Goal: Information Seeking & Learning: Learn about a topic

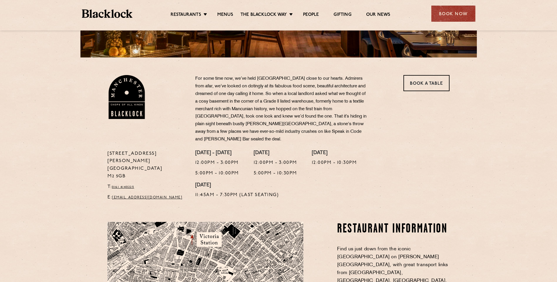
scroll to position [176, 0]
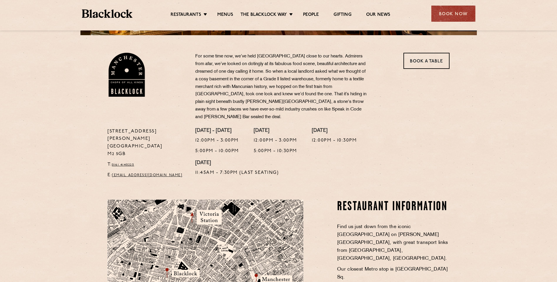
click at [489, 145] on section "37 Peter Street Manchester M2 5GB T: 0161 4140225 E: Manchester@theblacklock.co…" at bounding box center [278, 108] width 557 height 147
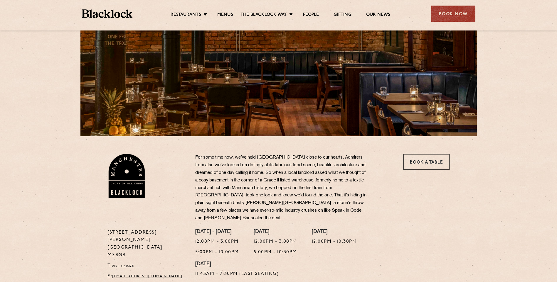
scroll to position [0, 0]
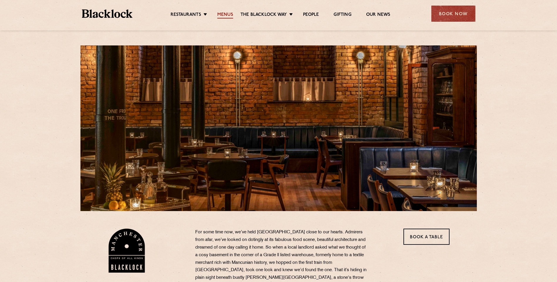
click at [227, 16] on link "Menus" at bounding box center [225, 15] width 16 height 6
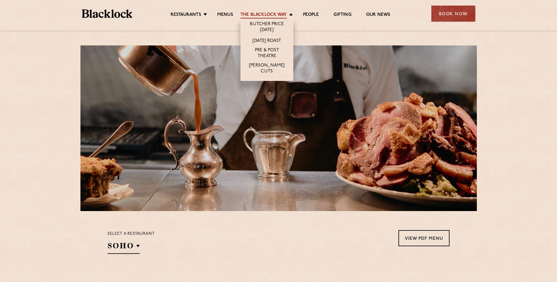
click at [257, 16] on link "The Blacklock Way" at bounding box center [263, 15] width 46 height 6
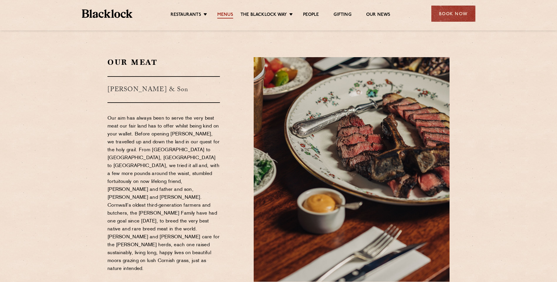
click at [222, 15] on link "Menus" at bounding box center [225, 15] width 16 height 6
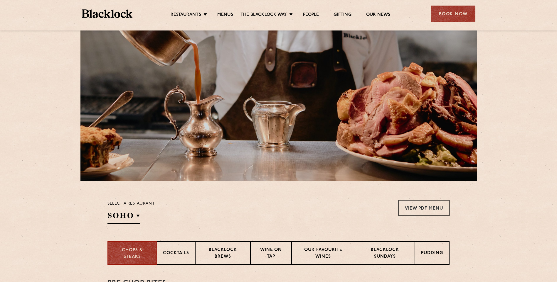
scroll to position [29, 0]
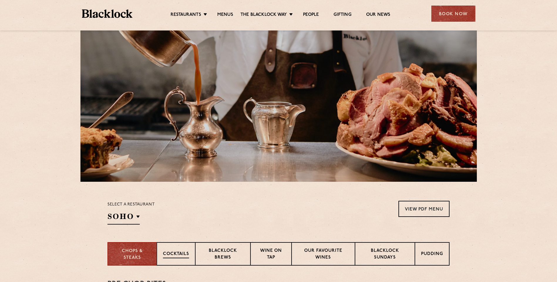
click at [188, 251] on p "Cocktails" at bounding box center [176, 254] width 26 height 7
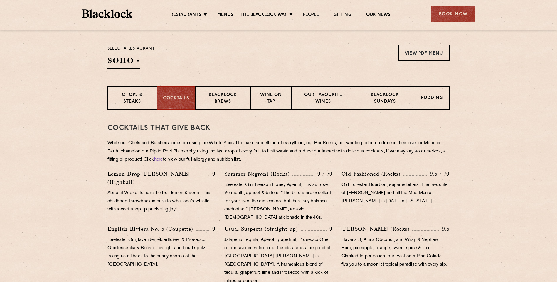
scroll to position [264, 0]
